Goal: Information Seeking & Learning: Learn about a topic

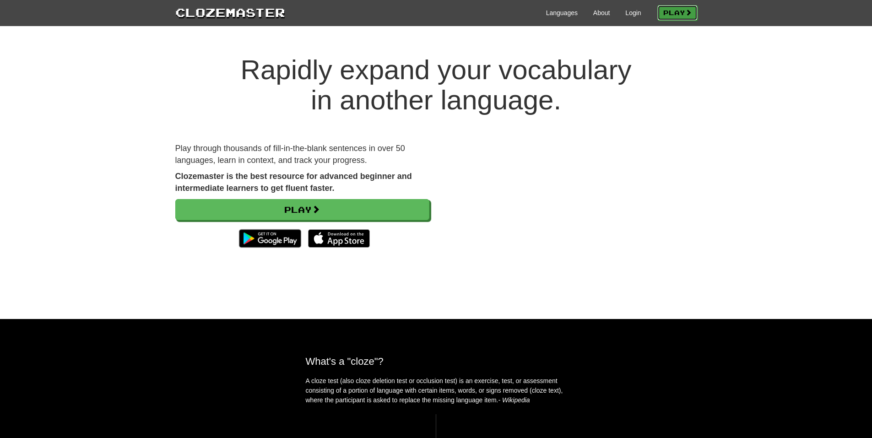
click at [667, 14] on link "Play" at bounding box center [677, 13] width 40 height 16
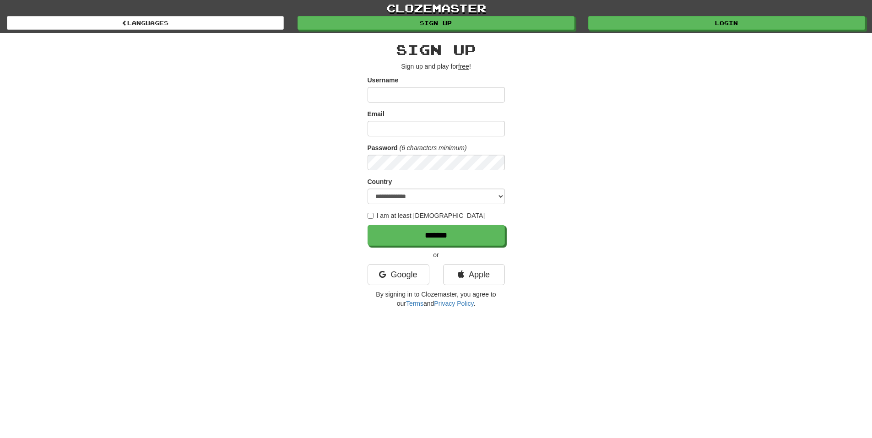
click at [416, 217] on label "I am at least [DEMOGRAPHIC_DATA]" at bounding box center [426, 215] width 118 height 9
click at [412, 217] on label "I am at least 16 years old" at bounding box center [426, 215] width 118 height 9
click at [421, 92] on input "Username" at bounding box center [435, 95] width 137 height 16
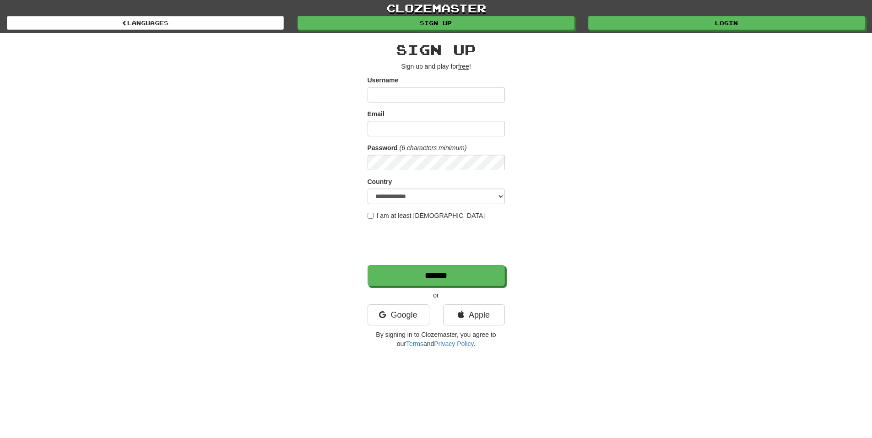
click at [337, 119] on div "**********" at bounding box center [435, 193] width 535 height 320
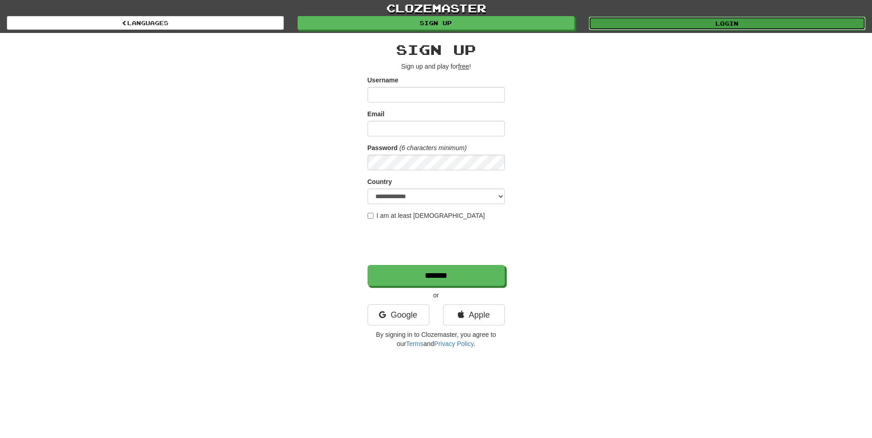
click at [647, 23] on link "Login" at bounding box center [726, 23] width 277 height 14
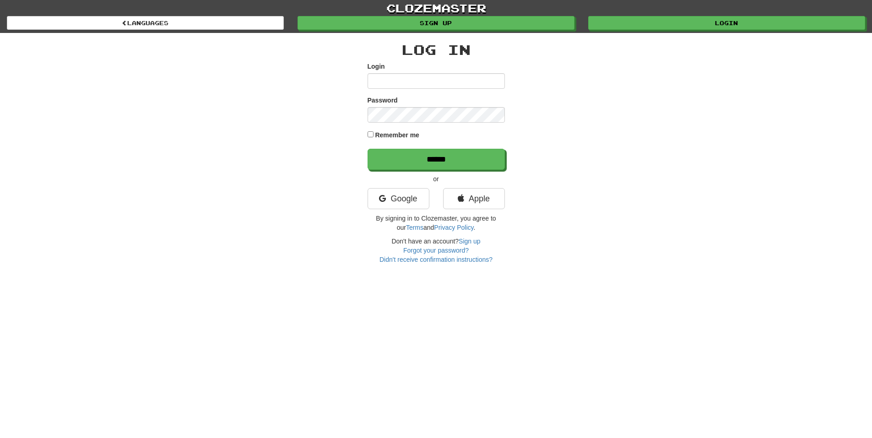
click at [426, 71] on div "Login" at bounding box center [435, 75] width 137 height 27
click at [425, 79] on input "Login" at bounding box center [435, 81] width 137 height 16
type input "**********"
click at [406, 135] on label "Remember me" at bounding box center [397, 134] width 44 height 9
click at [367, 149] on input "******" at bounding box center [435, 159] width 137 height 21
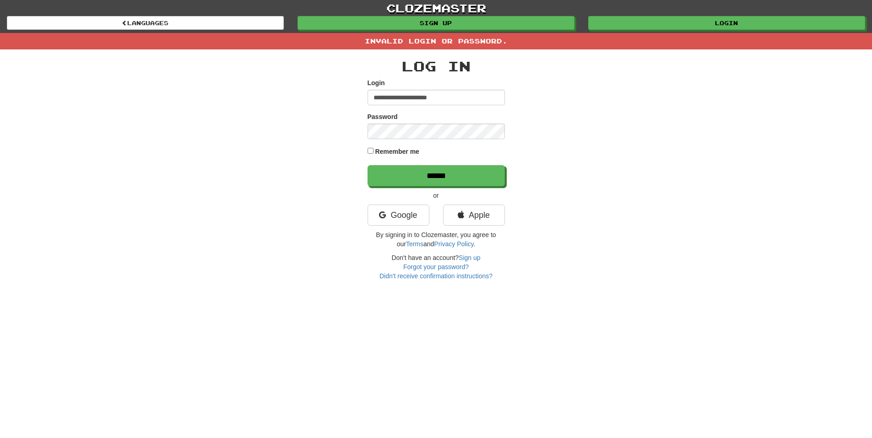
type input "**********"
click at [367, 165] on input "******" at bounding box center [435, 175] width 137 height 21
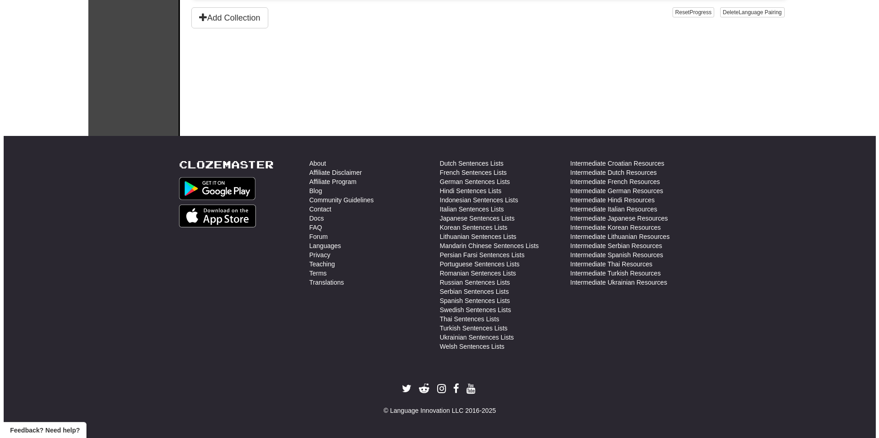
scroll to position [96, 0]
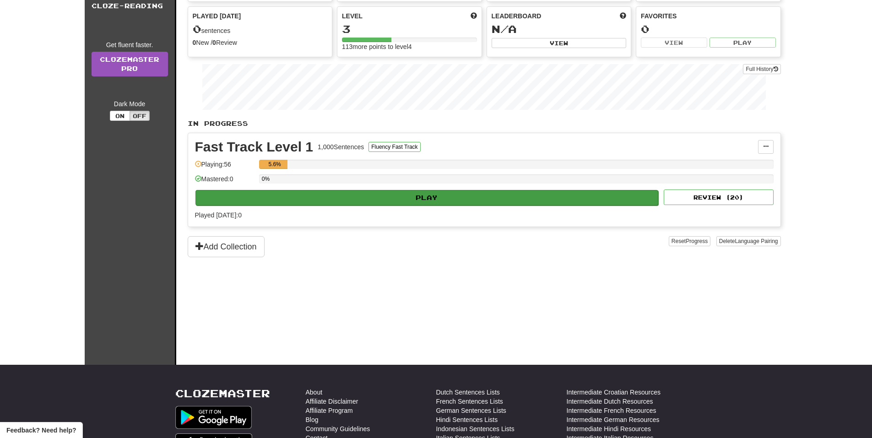
click at [430, 205] on div "Fast Track Level 1 1,000 Sentences Fluency Fast Track Manage Sentences Unpin fr…" at bounding box center [484, 179] width 592 height 93
click at [428, 200] on button "Play" at bounding box center [426, 198] width 463 height 16
select select "**"
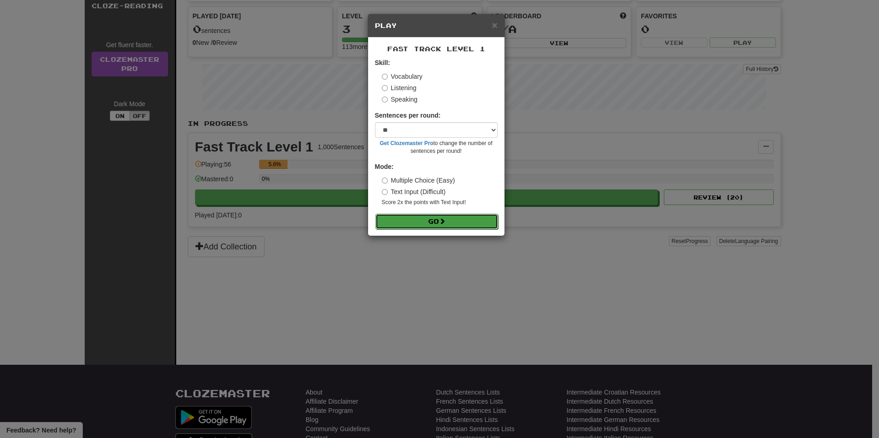
click at [428, 217] on button "Go" at bounding box center [436, 222] width 123 height 16
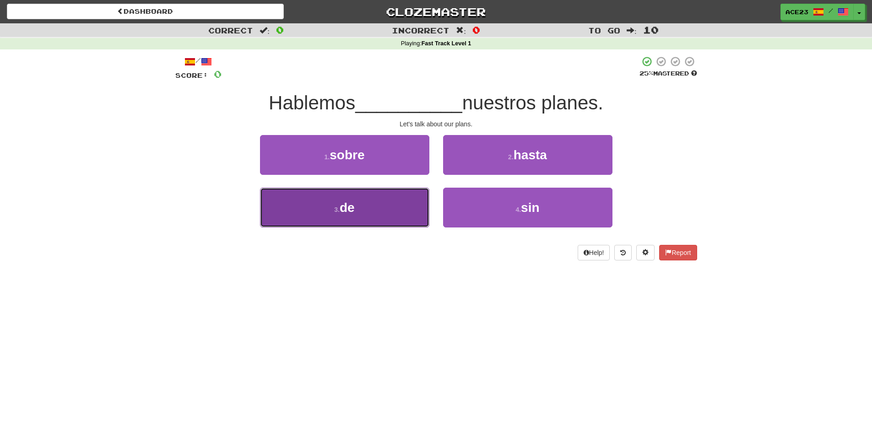
click at [388, 209] on button "3 . de" at bounding box center [344, 208] width 169 height 40
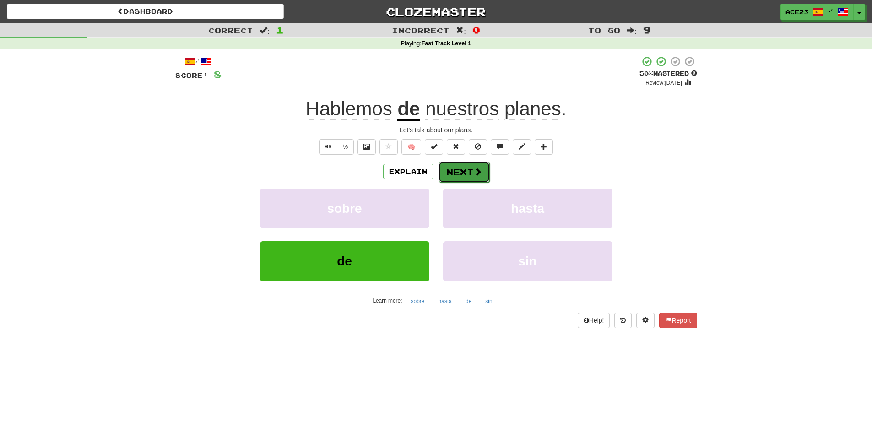
click at [474, 175] on span at bounding box center [478, 171] width 8 height 8
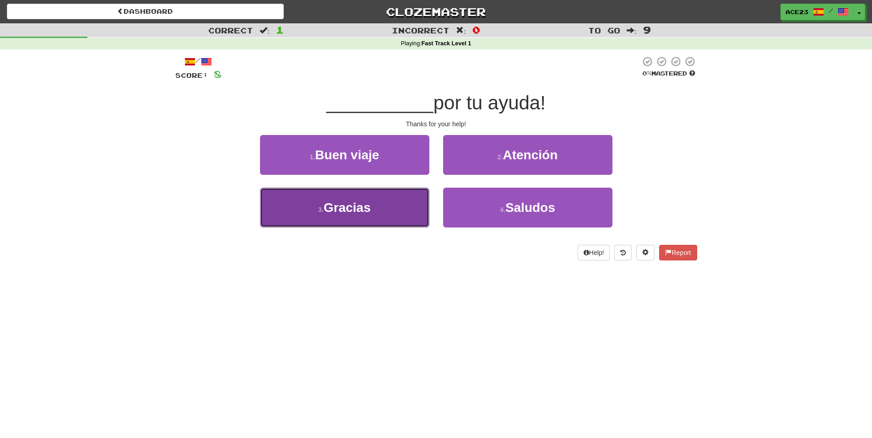
click at [399, 209] on button "3 . Gracias" at bounding box center [344, 208] width 169 height 40
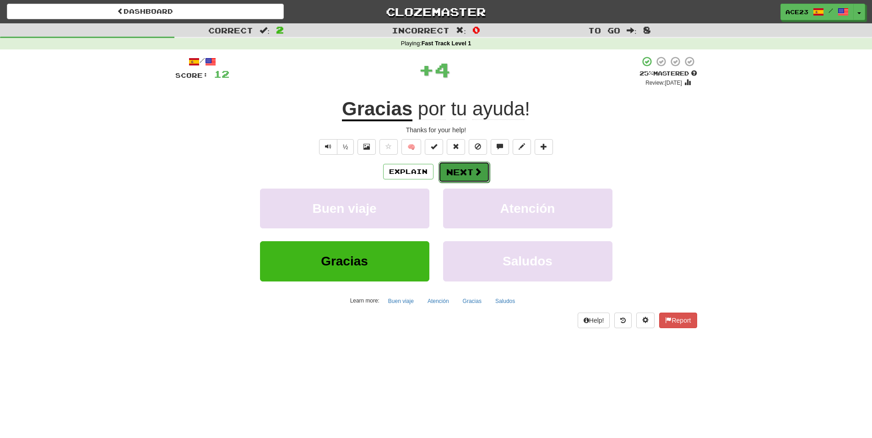
click at [453, 180] on button "Next" at bounding box center [463, 172] width 51 height 21
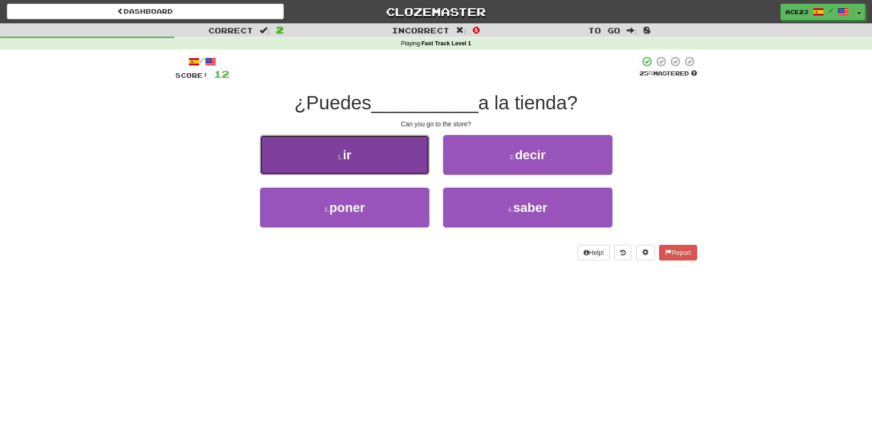
click at [387, 166] on button "1 . ir" at bounding box center [344, 155] width 169 height 40
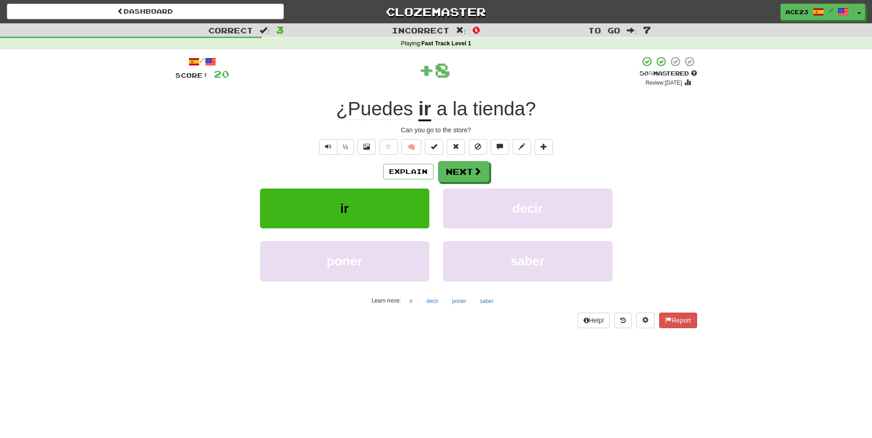
click at [448, 182] on div "Explain Next ir decir poner saber Learn more: ir decir poner saber" at bounding box center [436, 234] width 522 height 147
click at [450, 172] on button "Next" at bounding box center [463, 172] width 51 height 21
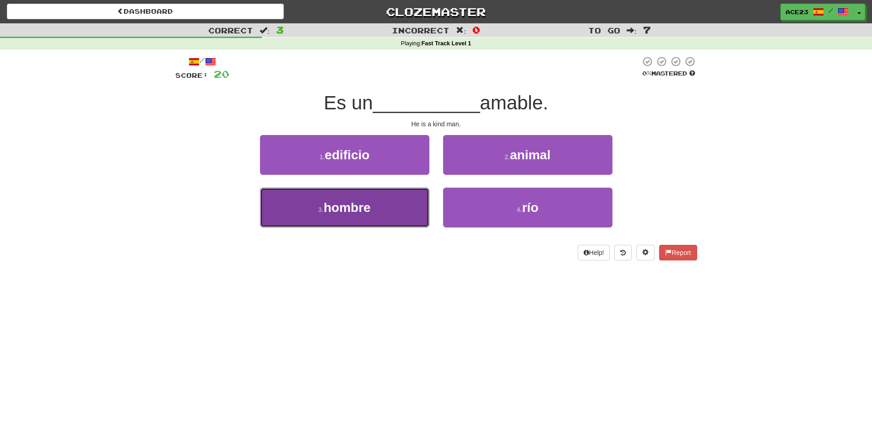
click at [396, 216] on button "3 . hombre" at bounding box center [344, 208] width 169 height 40
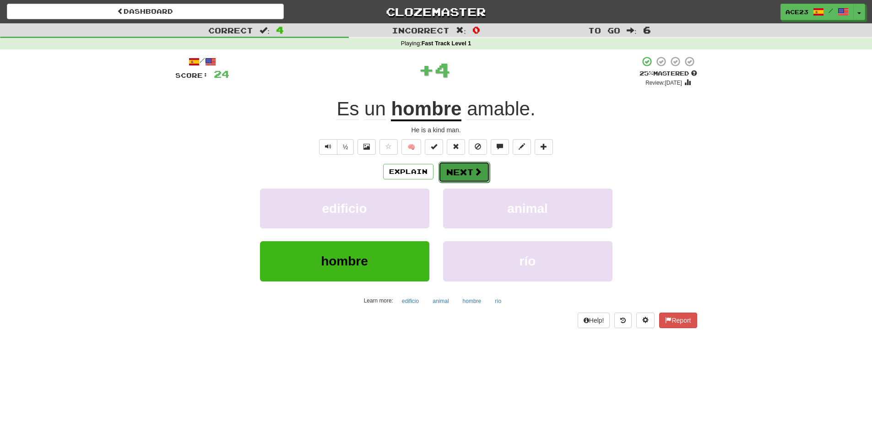
click at [458, 174] on button "Next" at bounding box center [463, 172] width 51 height 21
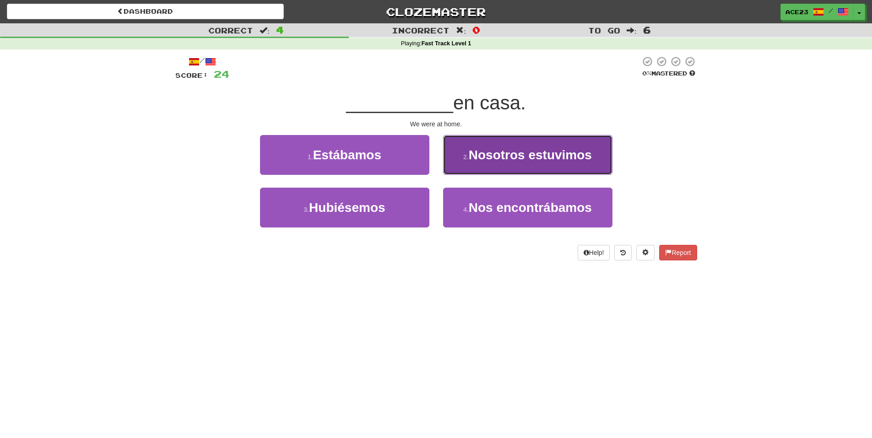
click at [460, 166] on button "2 . Nosotros estuvimos" at bounding box center [527, 155] width 169 height 40
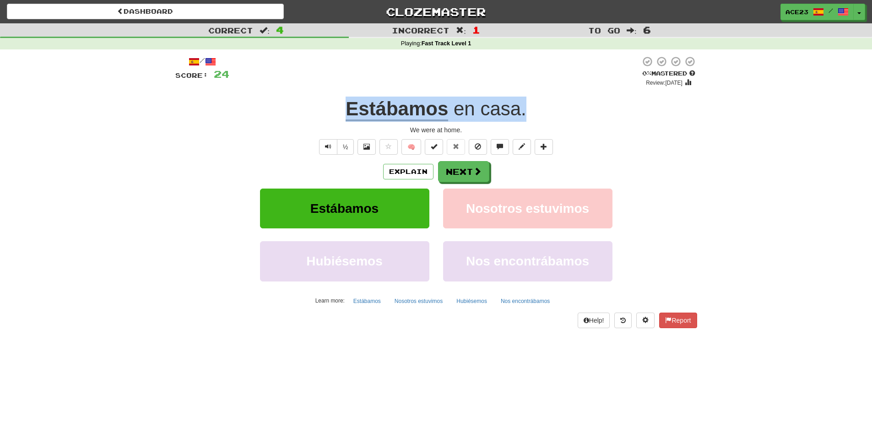
drag, startPoint x: 321, startPoint y: 107, endPoint x: 558, endPoint y: 97, distance: 237.3
click at [556, 99] on div "Estábamos en casa ." at bounding box center [436, 109] width 522 height 25
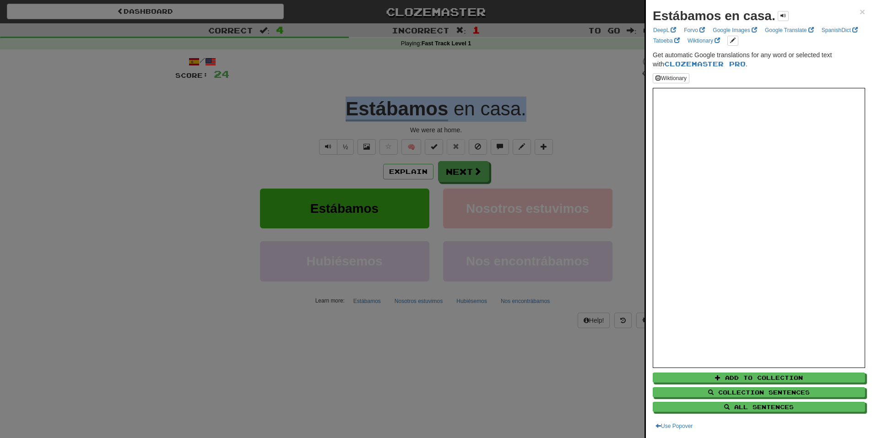
copy div "Estábamos en casa ."
click at [668, 16] on strong "Estábamos en casa." at bounding box center [714, 16] width 123 height 14
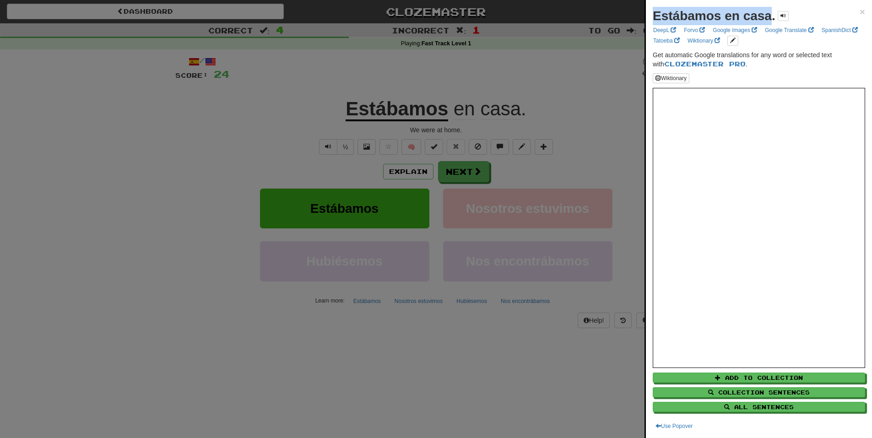
drag, startPoint x: 668, startPoint y: 16, endPoint x: 759, endPoint y: 14, distance: 91.1
click at [759, 14] on strong "Estábamos en casa." at bounding box center [714, 16] width 123 height 14
copy strong "Estábamos en casa"
click at [536, 184] on div at bounding box center [436, 219] width 872 height 438
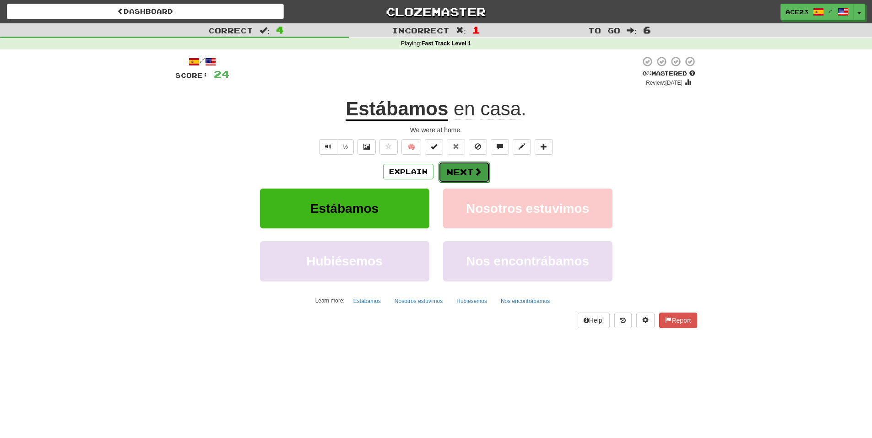
click at [468, 175] on button "Next" at bounding box center [463, 172] width 51 height 21
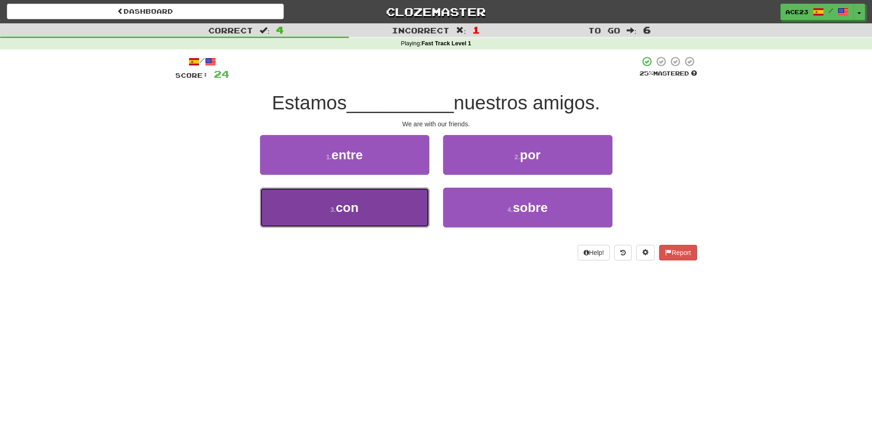
click at [412, 195] on button "3 . con" at bounding box center [344, 208] width 169 height 40
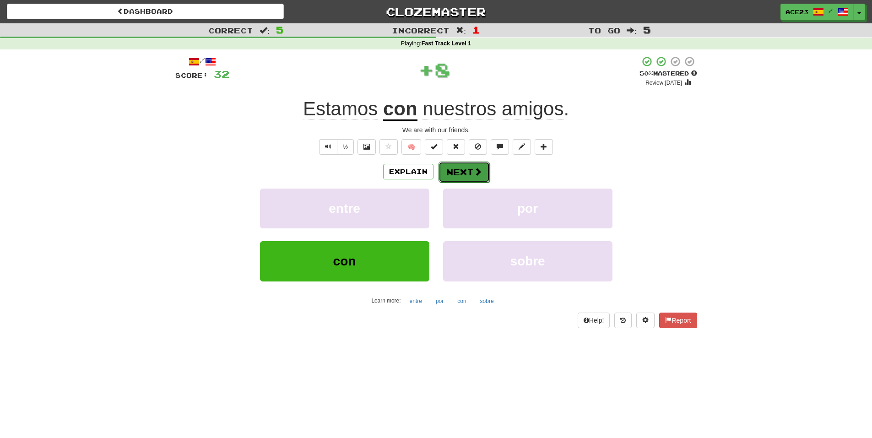
click at [454, 176] on button "Next" at bounding box center [463, 172] width 51 height 21
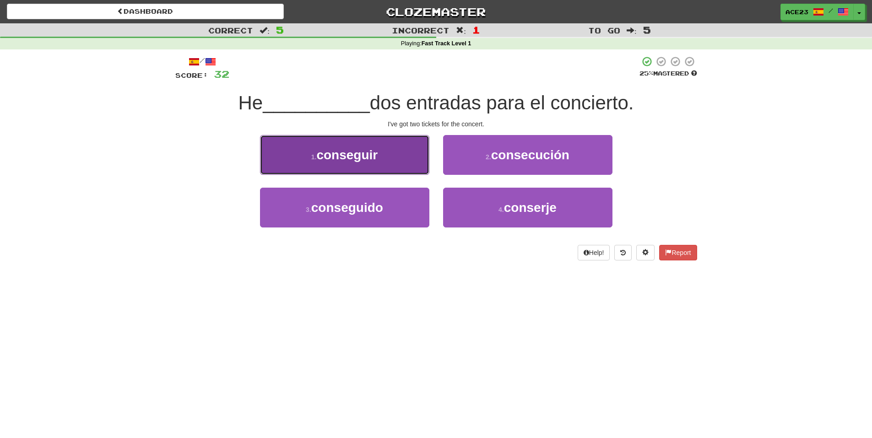
click at [383, 174] on button "1 . conseguir" at bounding box center [344, 155] width 169 height 40
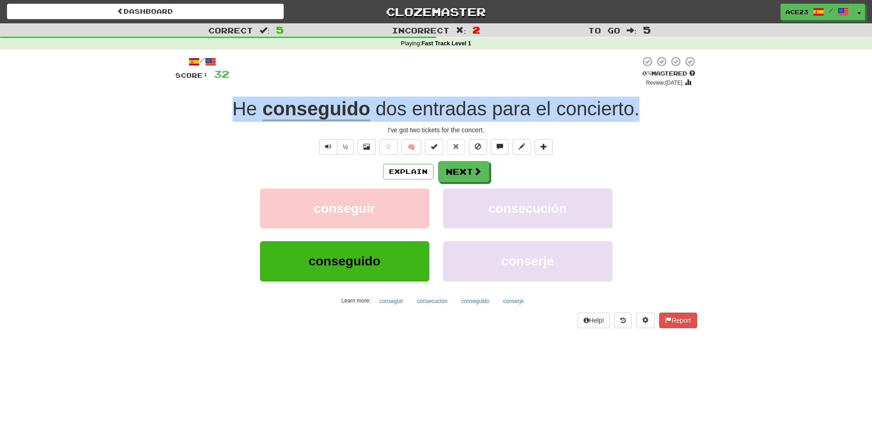
drag, startPoint x: 216, startPoint y: 110, endPoint x: 680, endPoint y: 97, distance: 463.7
click at [680, 97] on div "He conseguido dos entradas para el concierto ." at bounding box center [436, 109] width 522 height 25
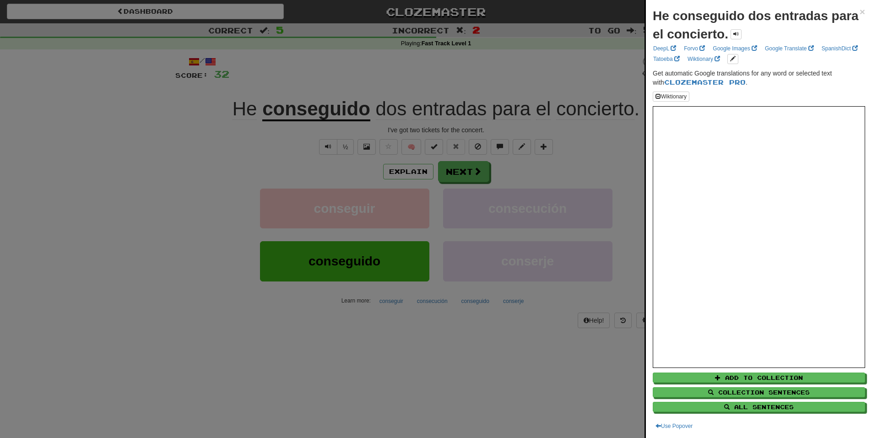
click at [652, 11] on div "He conseguido dos entradas para el concierto. × DeepL Forvo Google Images Googl…" at bounding box center [759, 219] width 226 height 438
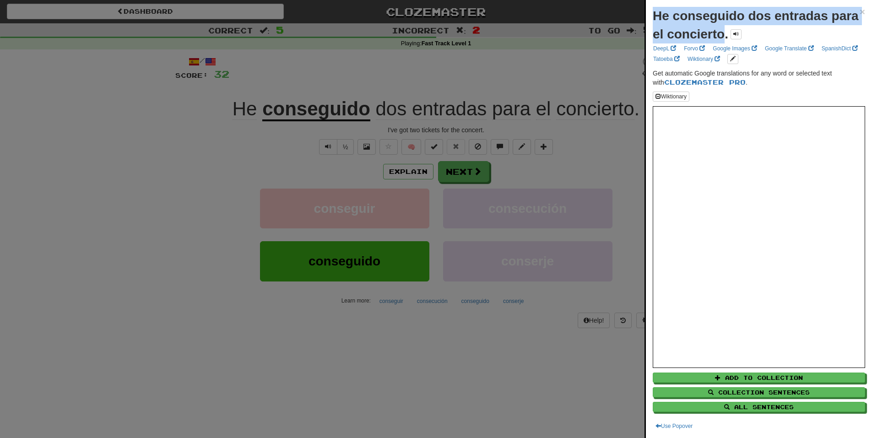
drag, startPoint x: 664, startPoint y: 12, endPoint x: 752, endPoint y: 31, distance: 90.8
click at [752, 31] on strong "He conseguido dos entradas para el concierto." at bounding box center [756, 25] width 206 height 32
copy strong "He conseguido dos entradas para el concierto"
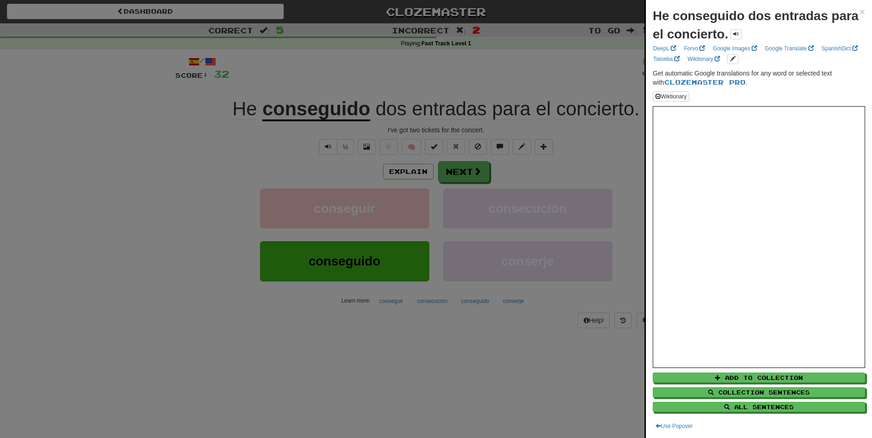
click at [534, 87] on div at bounding box center [436, 219] width 872 height 438
